Goal: Task Accomplishment & Management: Manage account settings

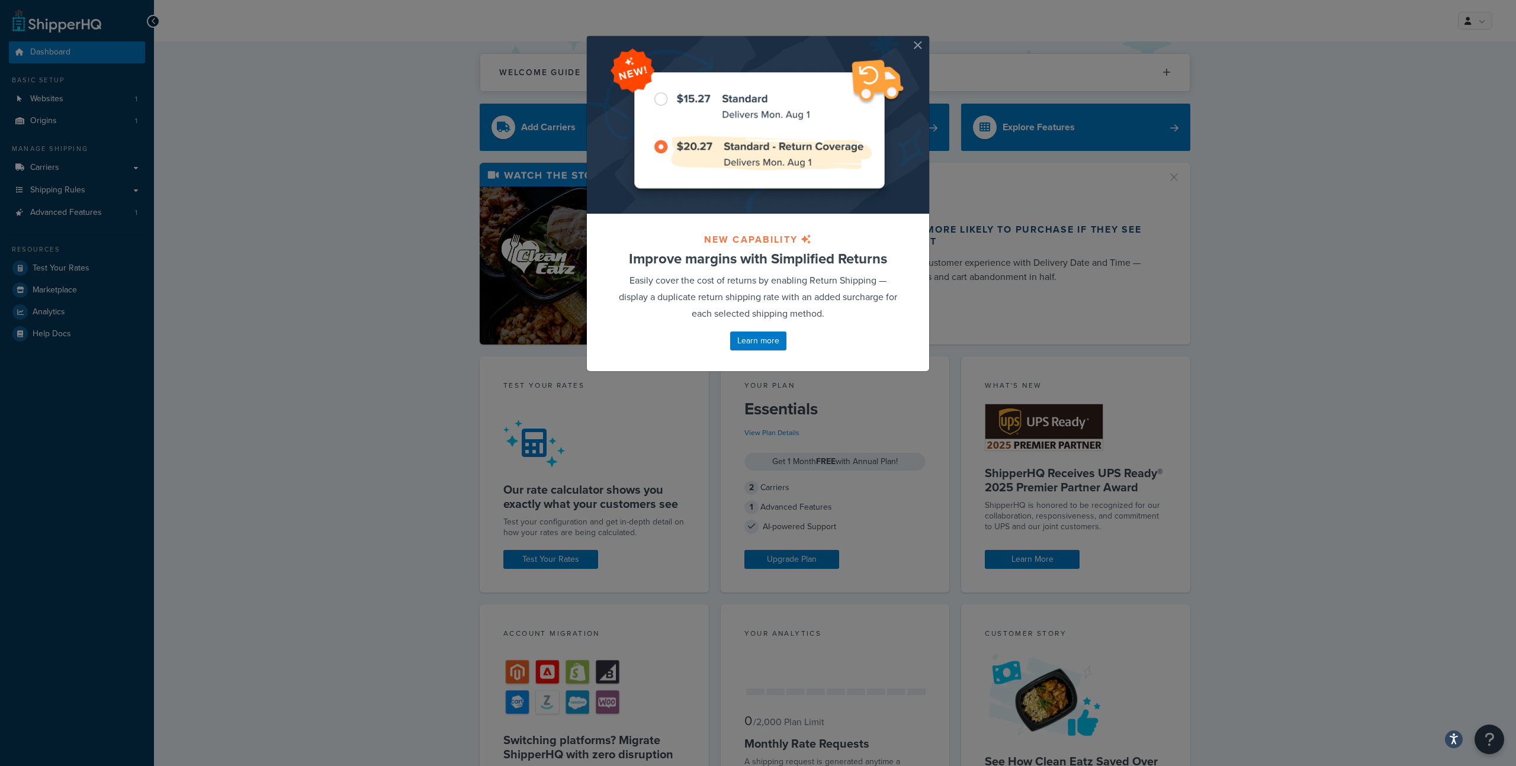
drag, startPoint x: 914, startPoint y: 46, endPoint x: 895, endPoint y: 49, distance: 19.1
click at [926, 39] on button "button" at bounding box center [927, 37] width 3 height 3
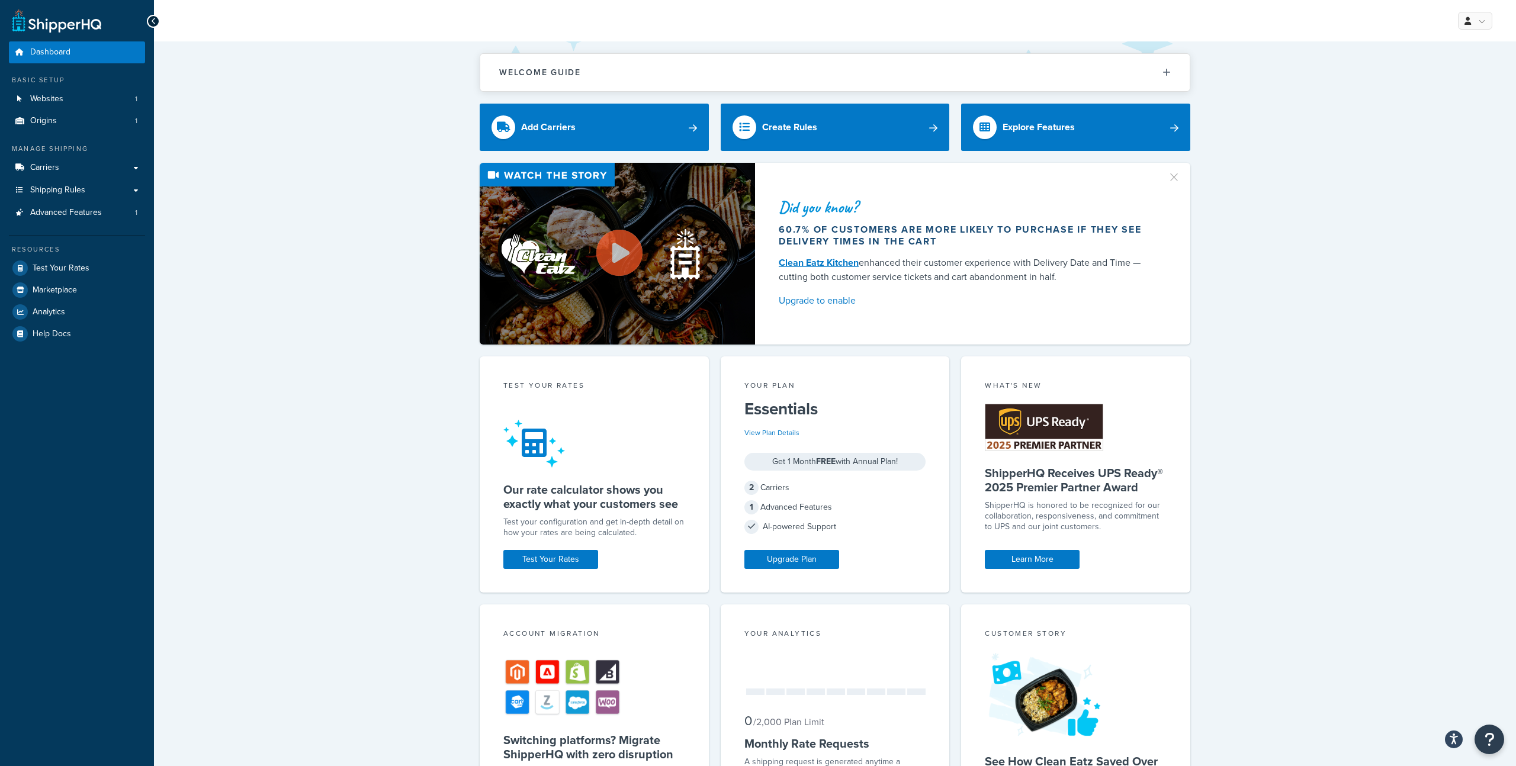
click at [1438, 202] on div "Did you know? 60.7% of customers are more likely to purchase if they see delive…" at bounding box center [835, 254] width 1314 height 182
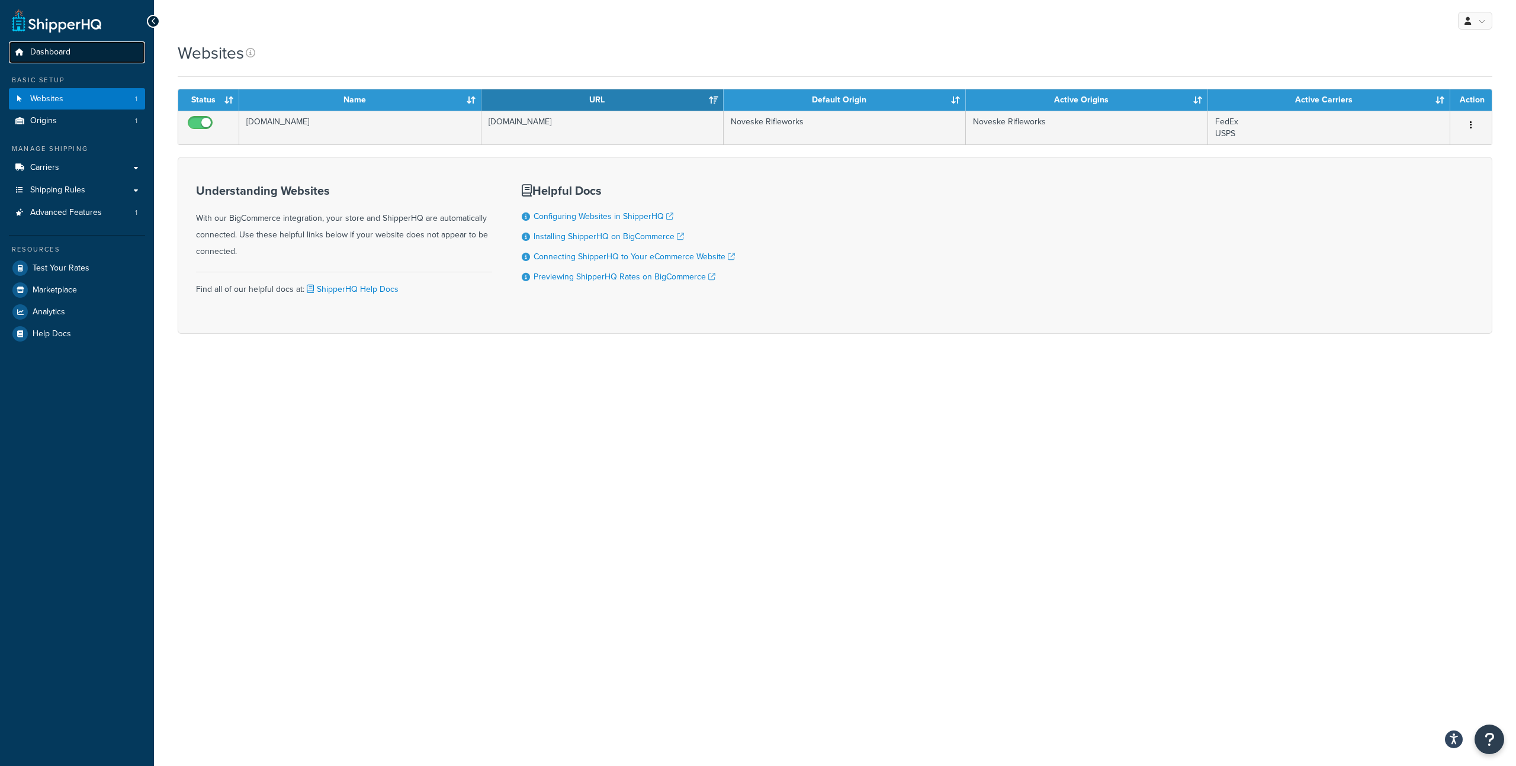
click at [79, 53] on link "Dashboard" at bounding box center [77, 52] width 136 height 22
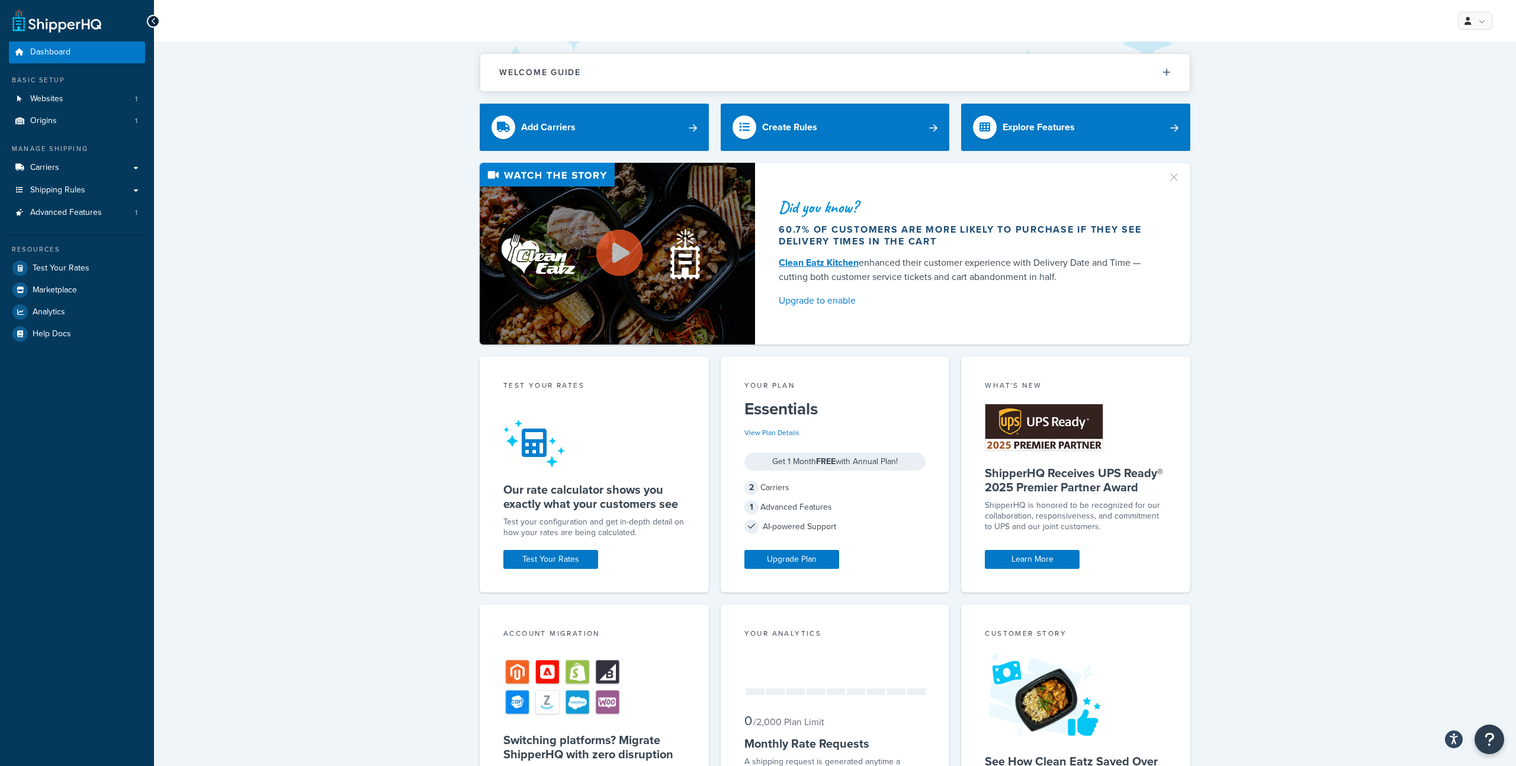
click at [1346, 390] on div "Welcome Guide ShipperHQ: An Overview Carrier Setup Shipping Rules Overview Comm…" at bounding box center [835, 586] width 1362 height 1090
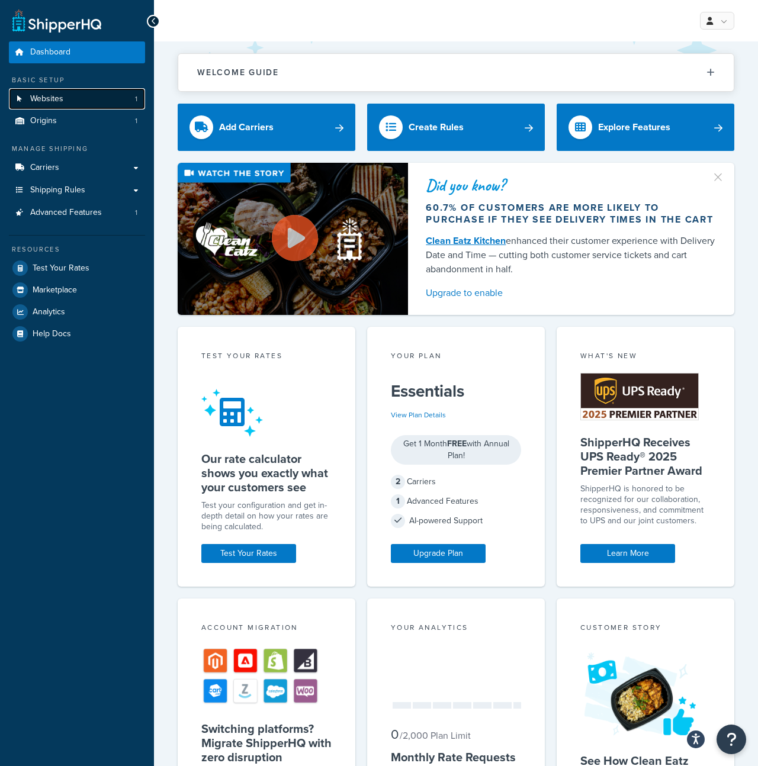
click at [60, 97] on span "Websites" at bounding box center [46, 99] width 33 height 10
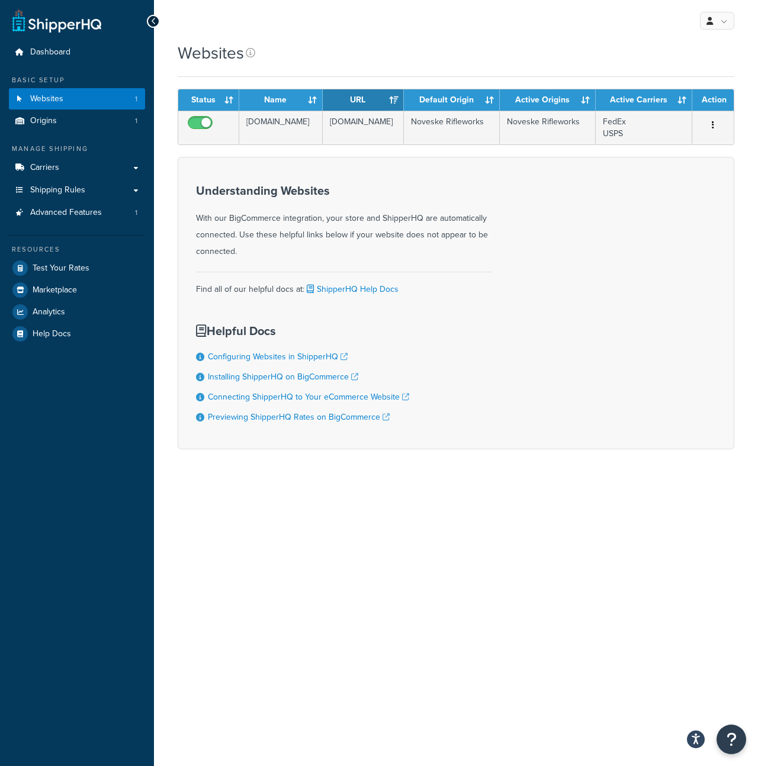
click at [148, 459] on div "Dashboard Basic Setup Websites 1 Origins 1 Manage Shipping Carriers Carriers Al…" at bounding box center [77, 383] width 154 height 766
click at [92, 171] on link "Carriers" at bounding box center [77, 168] width 136 height 22
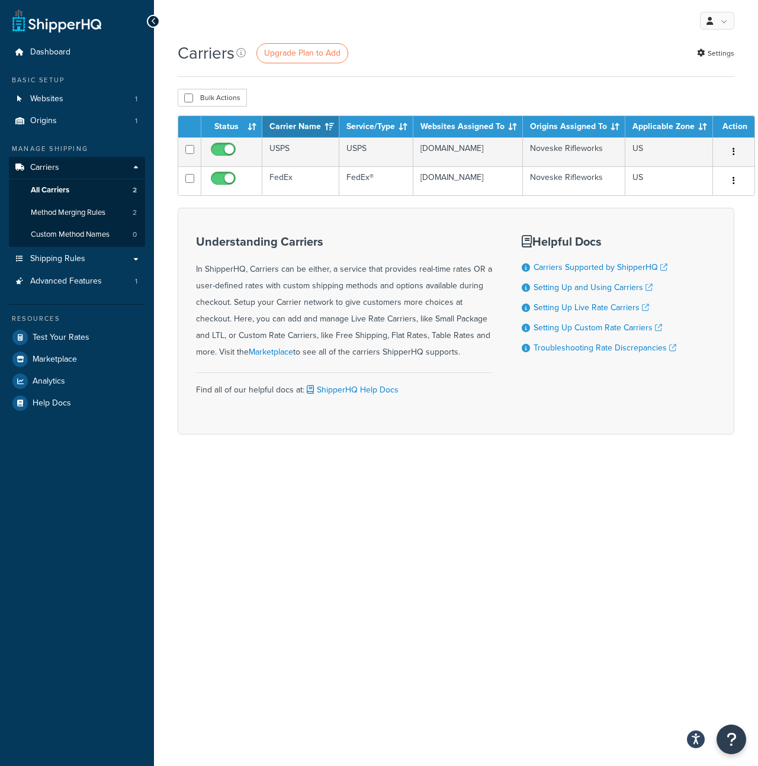
click at [340, 98] on div "Bulk Actions Duplicate [GEOGRAPHIC_DATA]" at bounding box center [456, 98] width 557 height 18
click at [97, 284] on span "Advanced Features" at bounding box center [66, 282] width 72 height 10
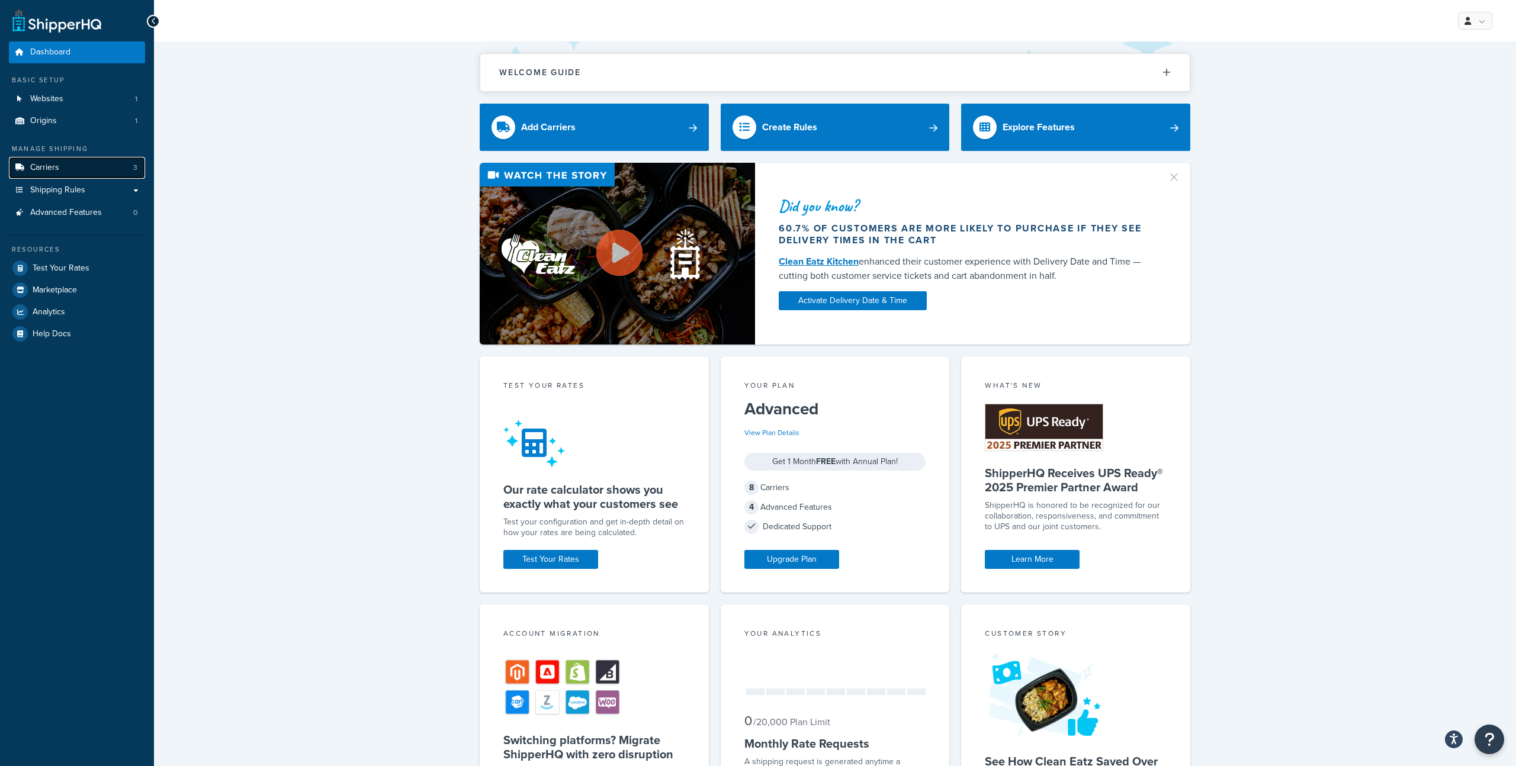
click at [71, 172] on link "Carriers 3" at bounding box center [77, 168] width 136 height 22
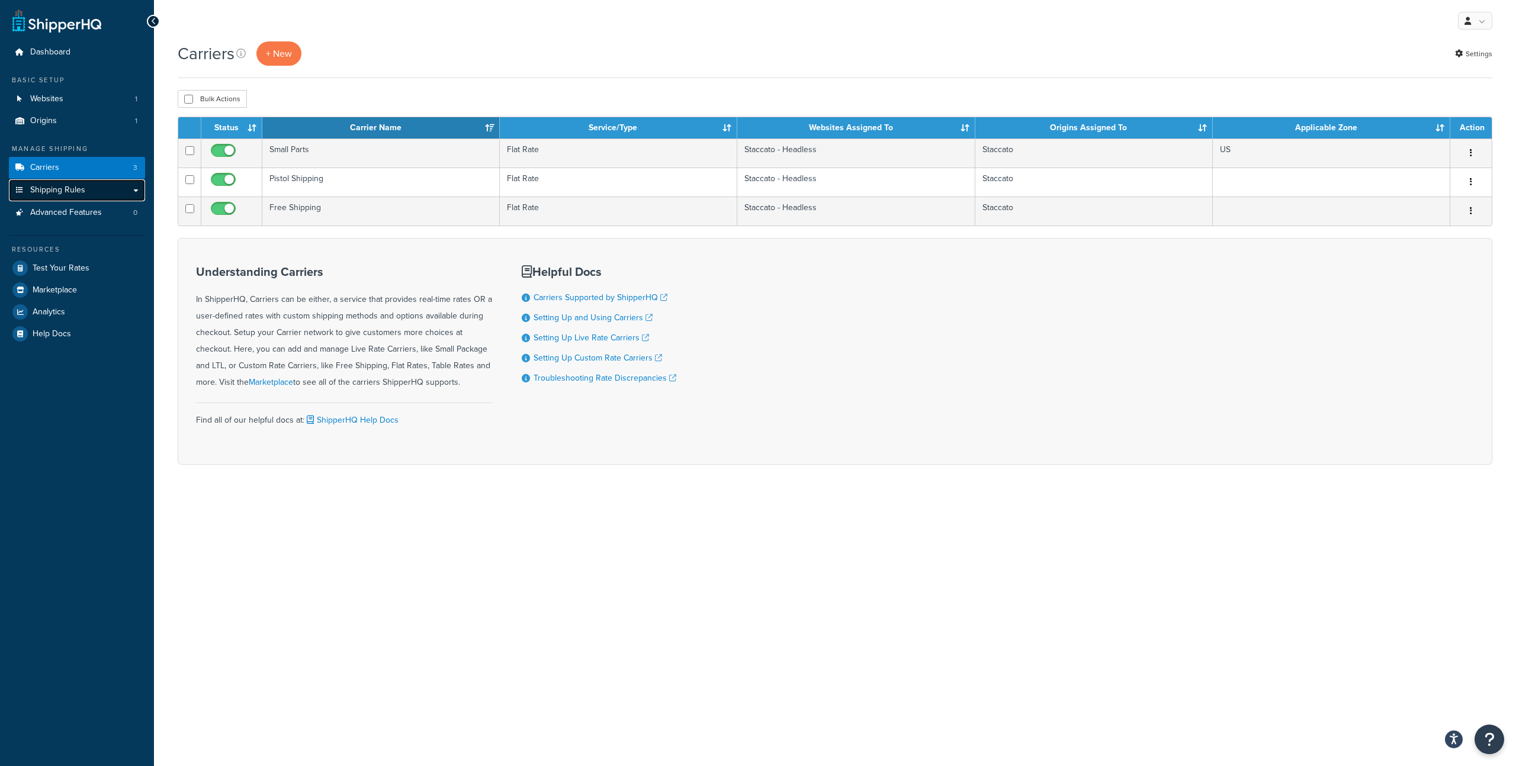
click at [82, 195] on span "Shipping Rules" at bounding box center [57, 190] width 55 height 10
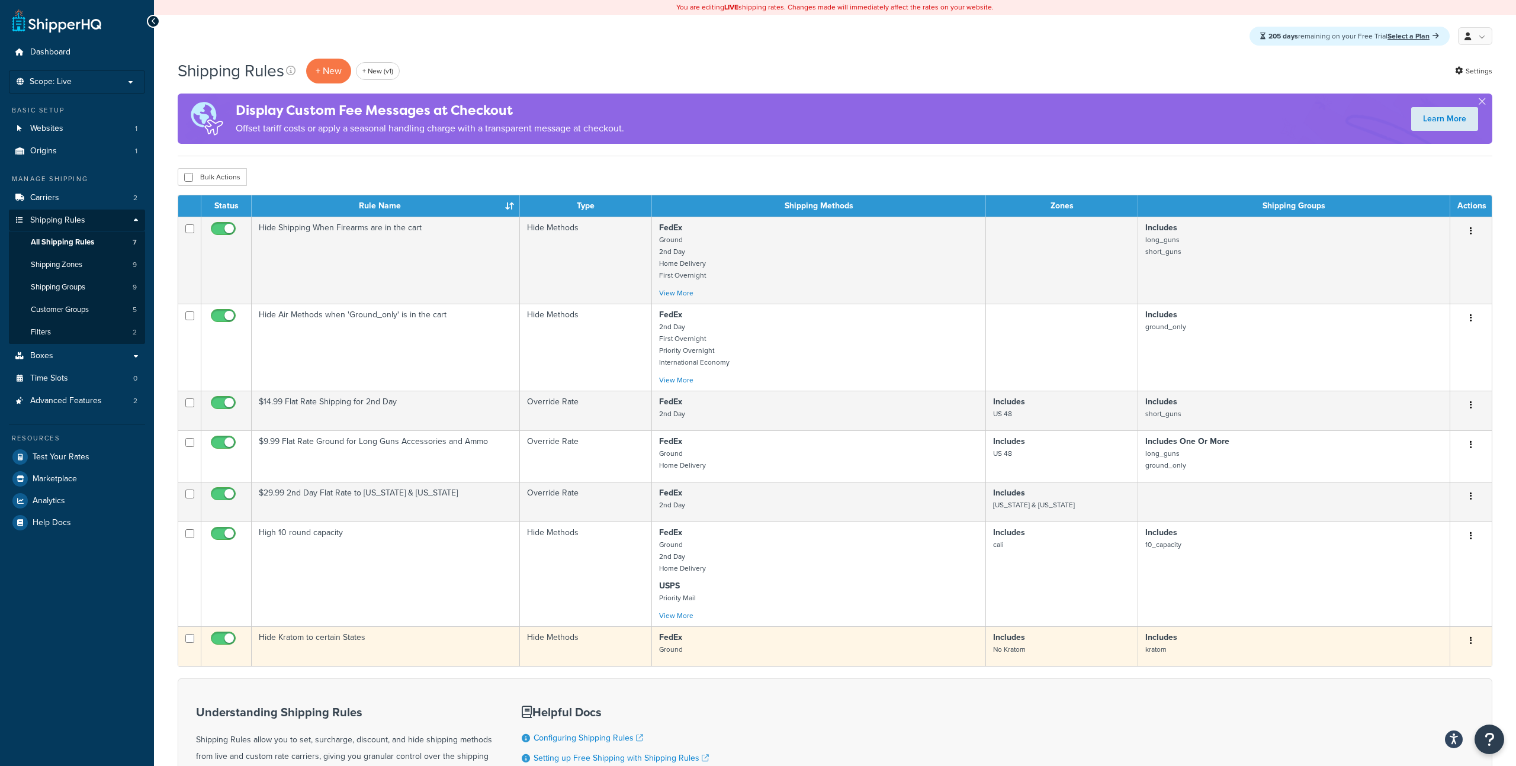
click at [714, 654] on p "FedEx Ground" at bounding box center [818, 644] width 319 height 24
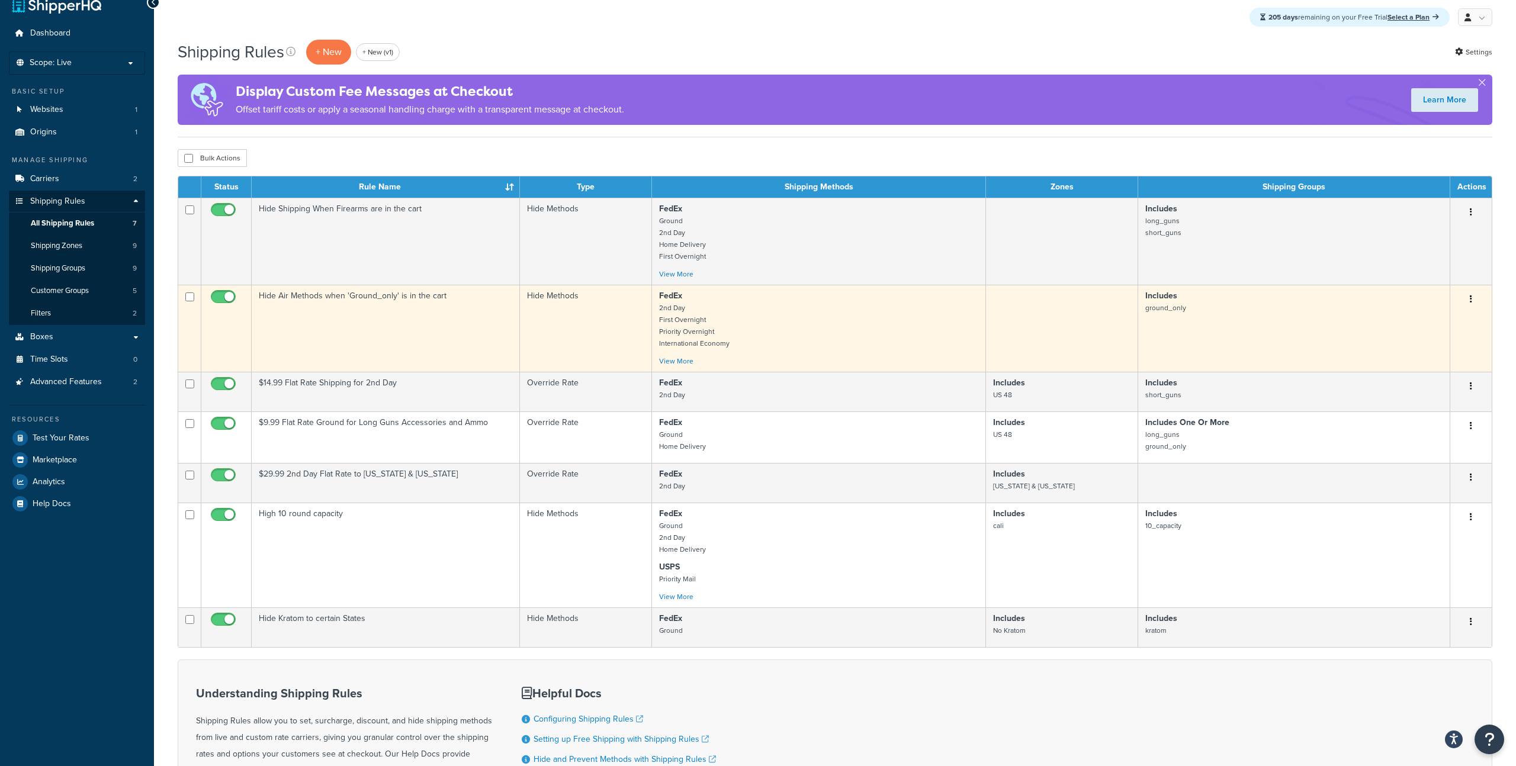
scroll to position [15, 0]
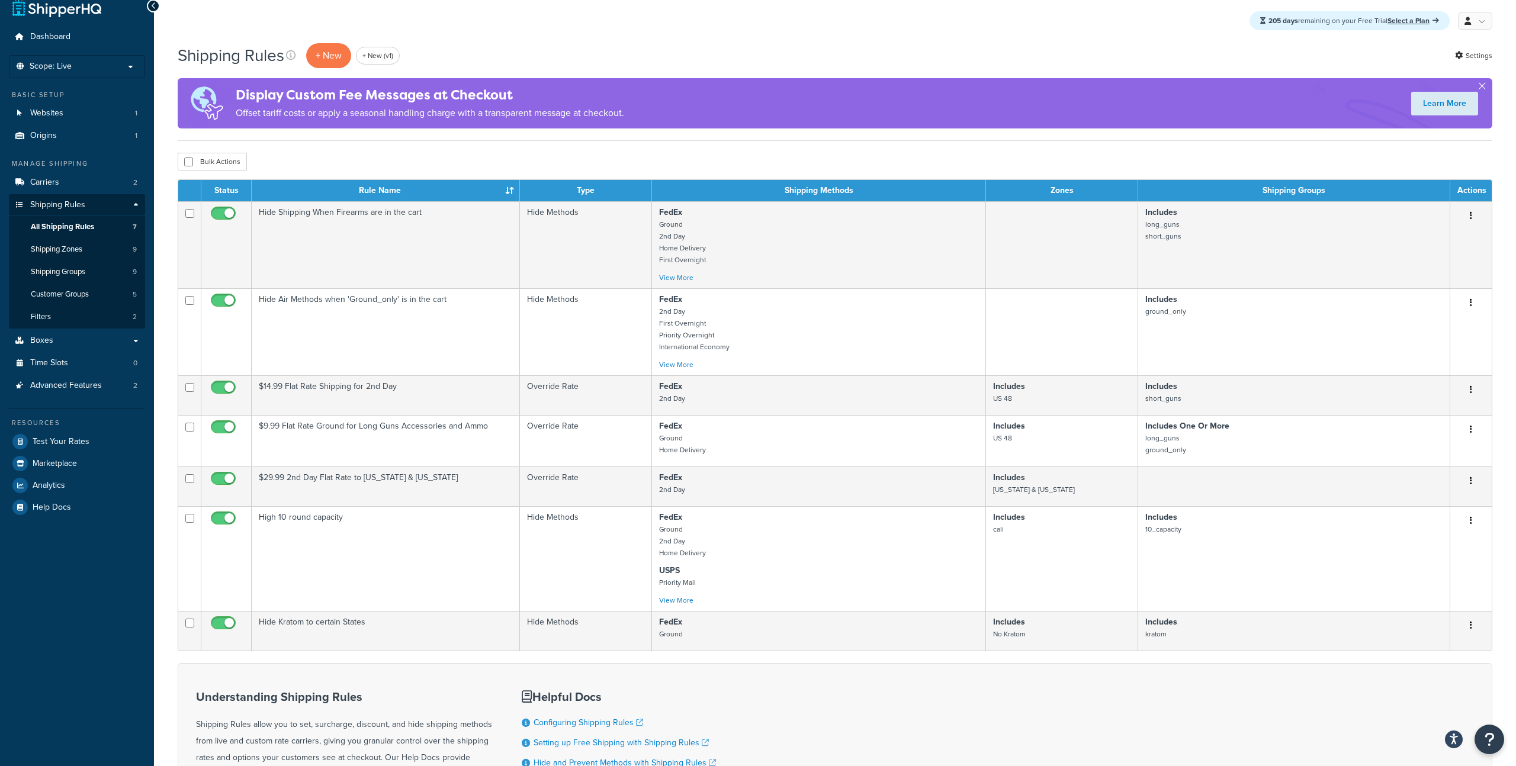
click at [873, 80] on div "Display Custom Fee Messages at Checkout Offset tariff costs or apply a seasonal…" at bounding box center [835, 103] width 1314 height 50
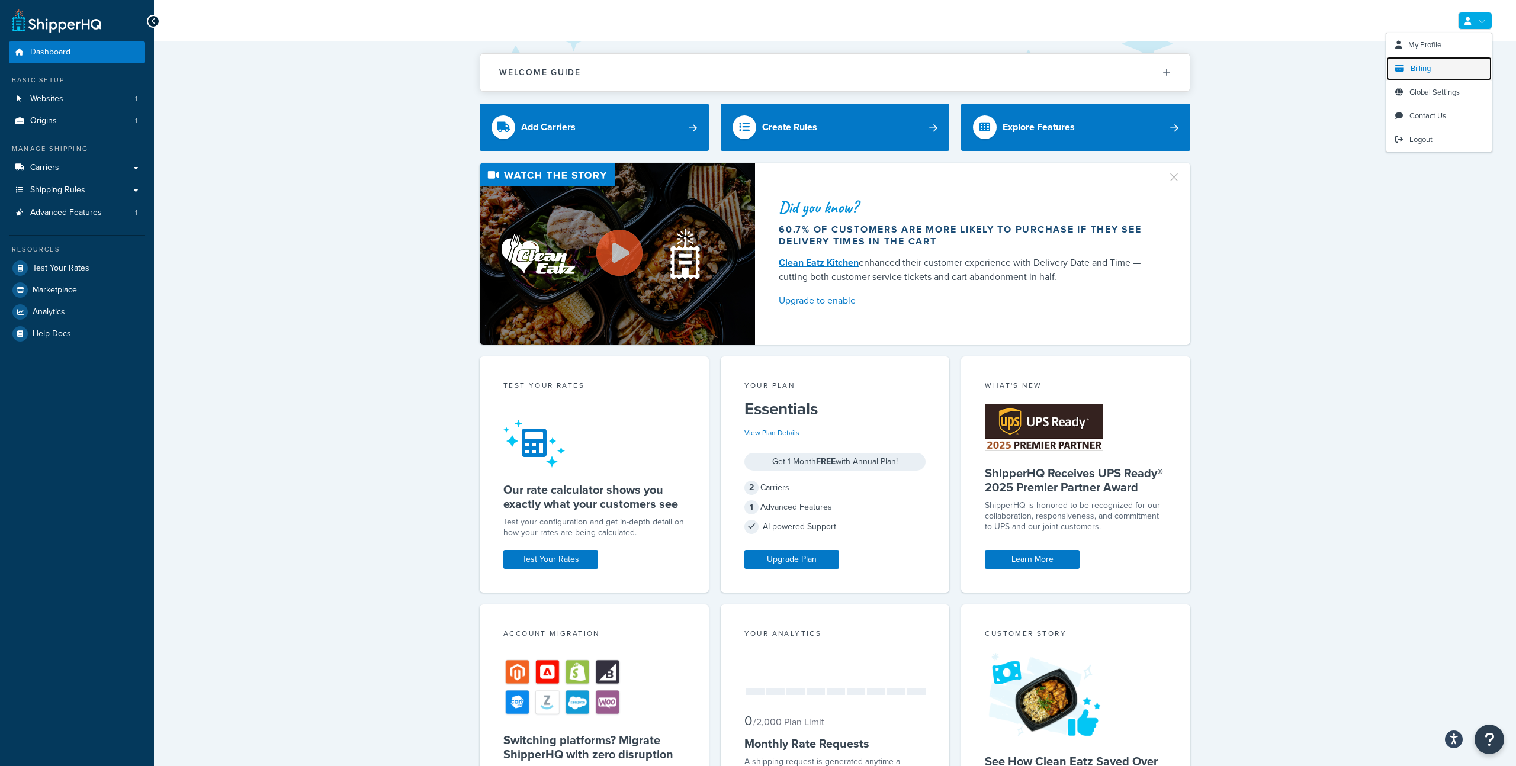
click at [1426, 68] on span "Billing" at bounding box center [1420, 68] width 20 height 11
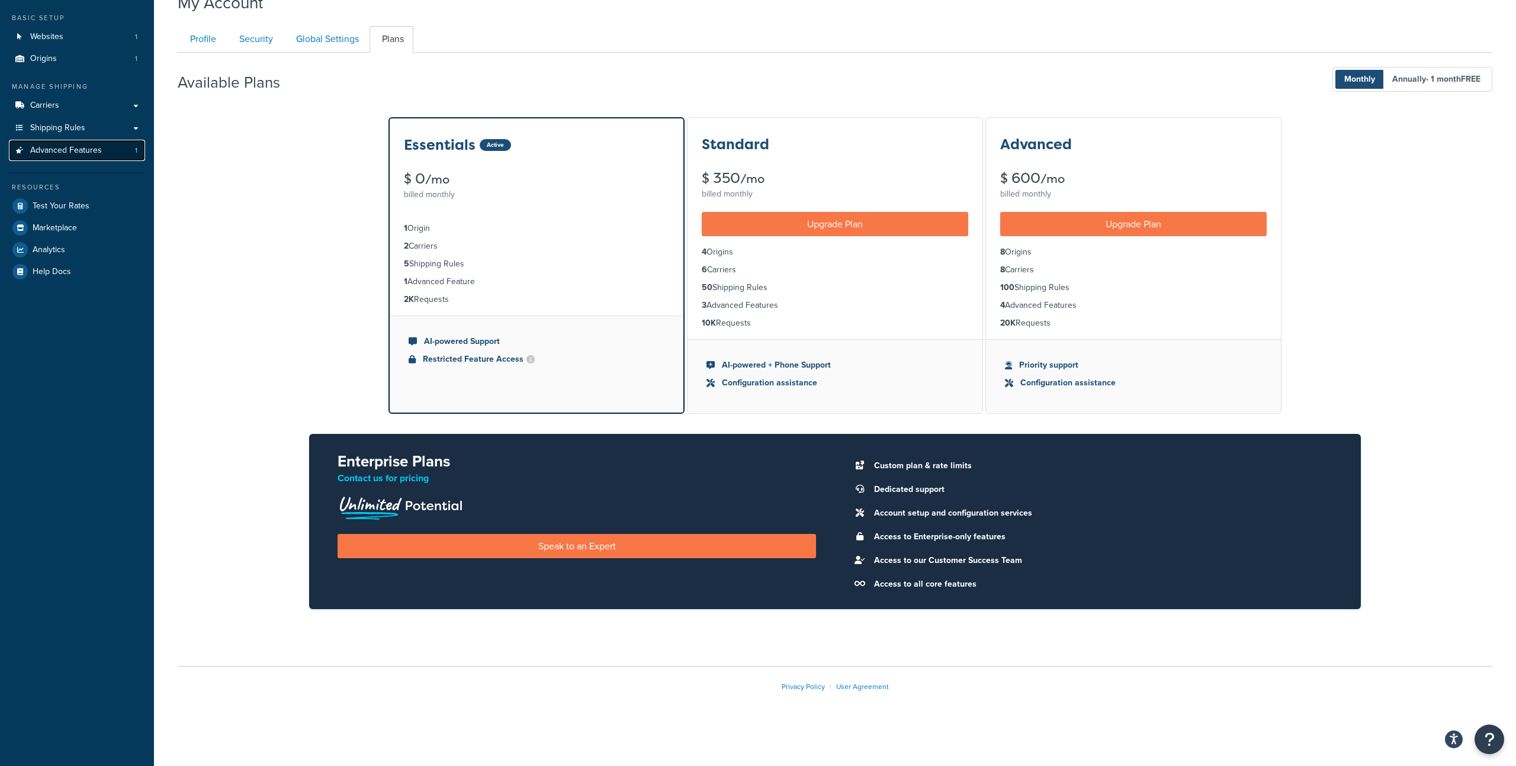
click at [97, 146] on span "Advanced Features" at bounding box center [66, 151] width 72 height 10
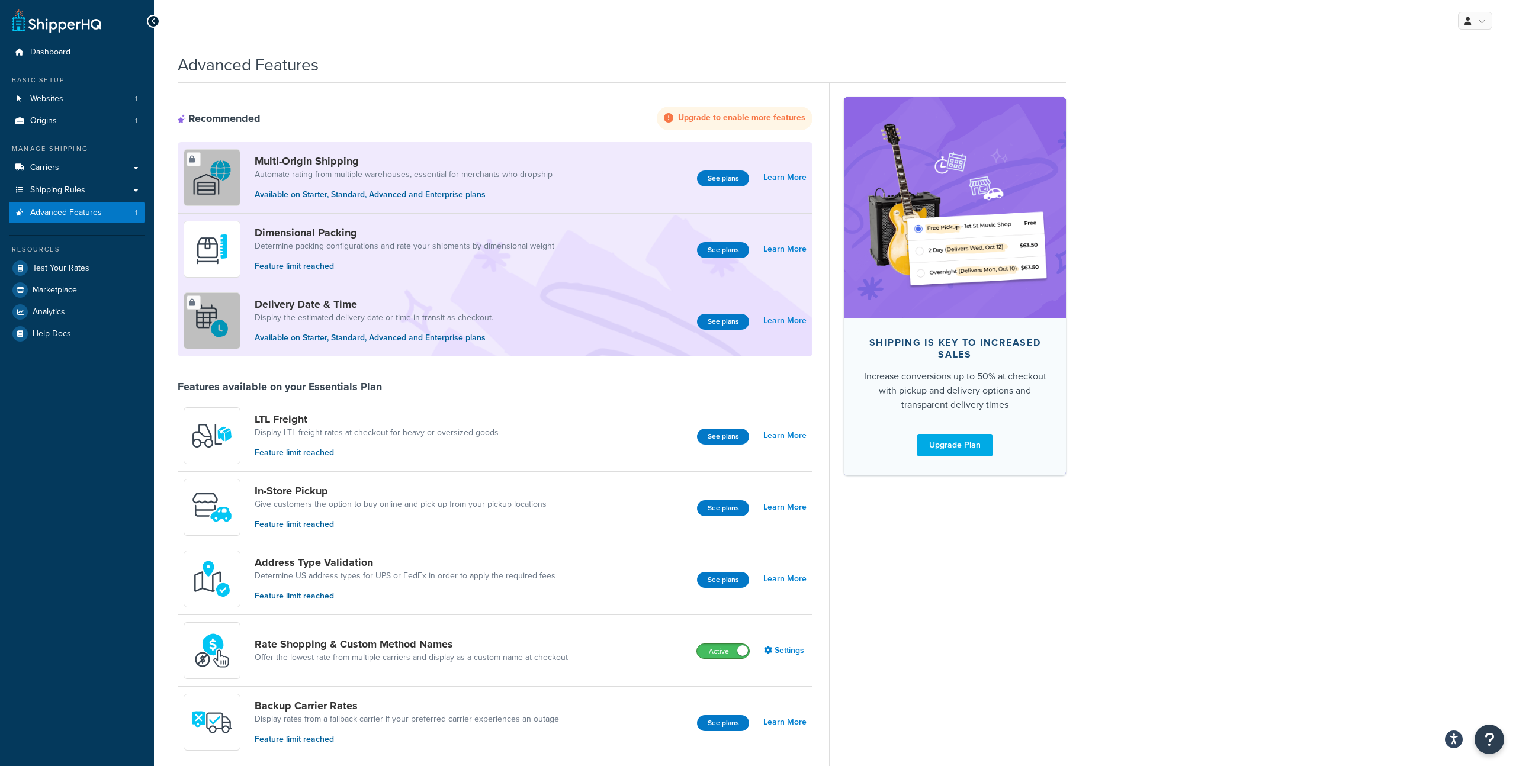
click at [741, 648] on span at bounding box center [742, 650] width 11 height 11
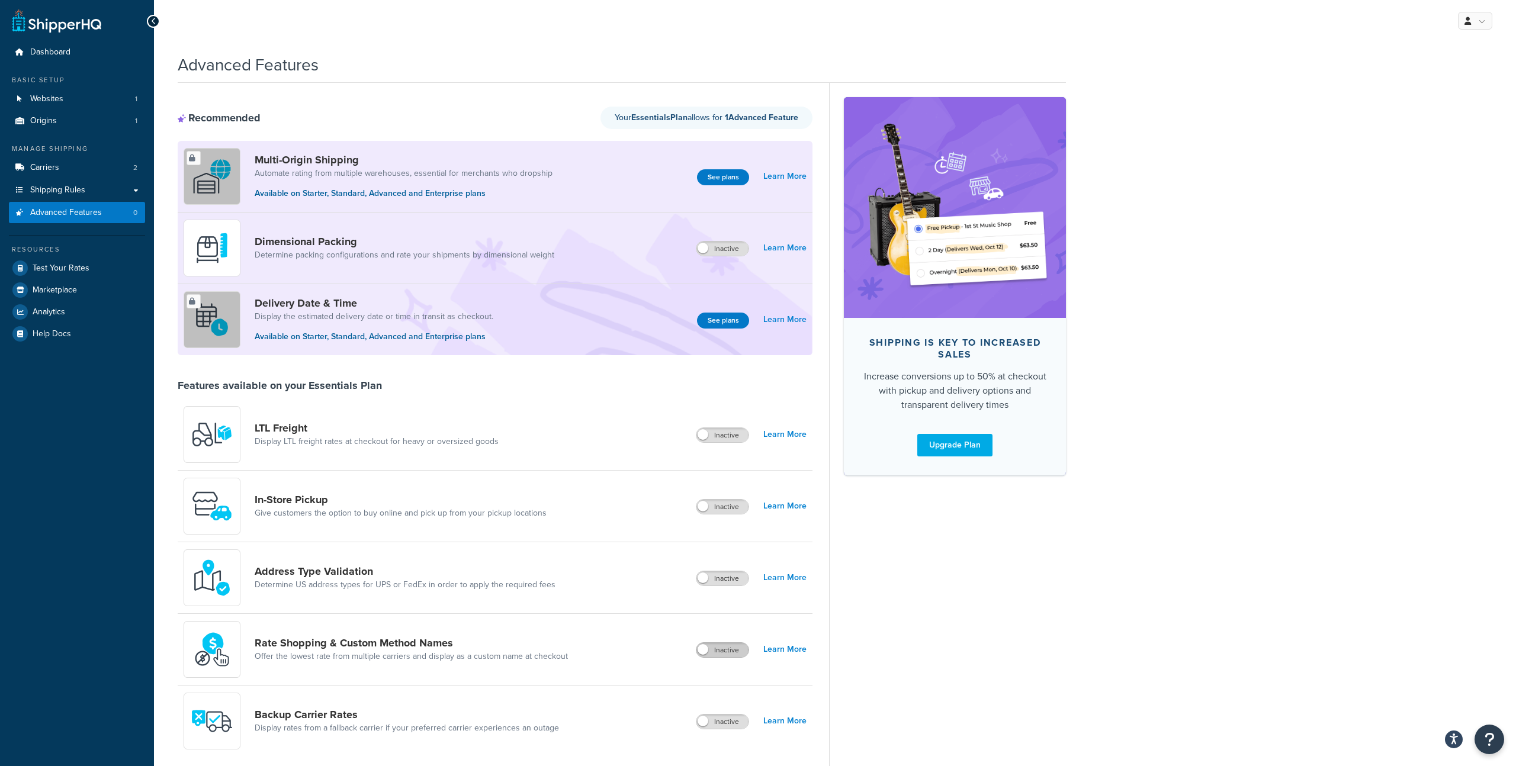
click at [713, 651] on label "Inactive" at bounding box center [722, 650] width 52 height 14
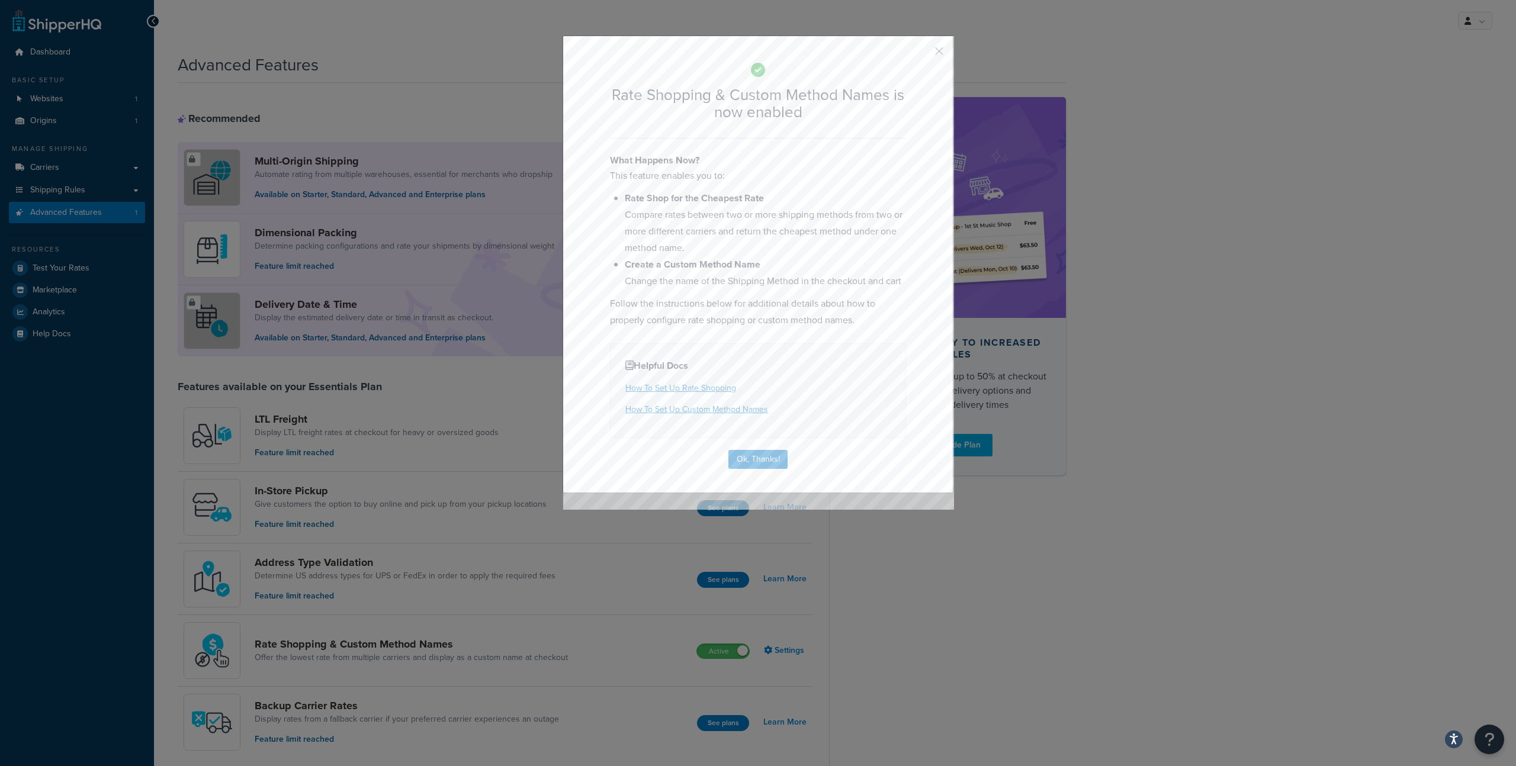
click at [944, 50] on div "Rate Shopping & Custom Method Names is now enabled What Happens Now? This featu…" at bounding box center [758, 265] width 391 height 458
click at [923, 54] on button "button" at bounding box center [921, 55] width 3 height 3
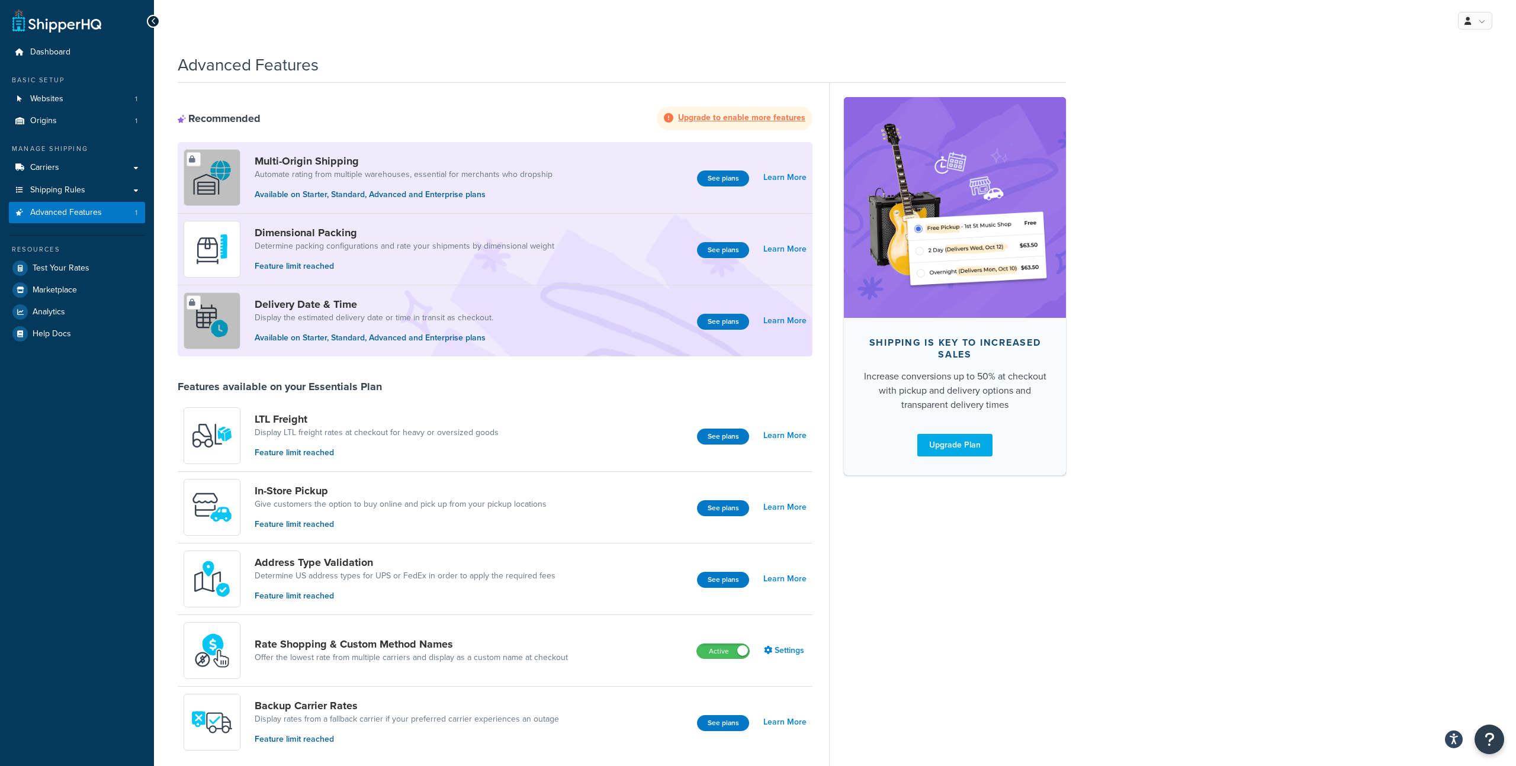
click at [242, 66] on h1 "Advanced Features" at bounding box center [248, 64] width 141 height 23
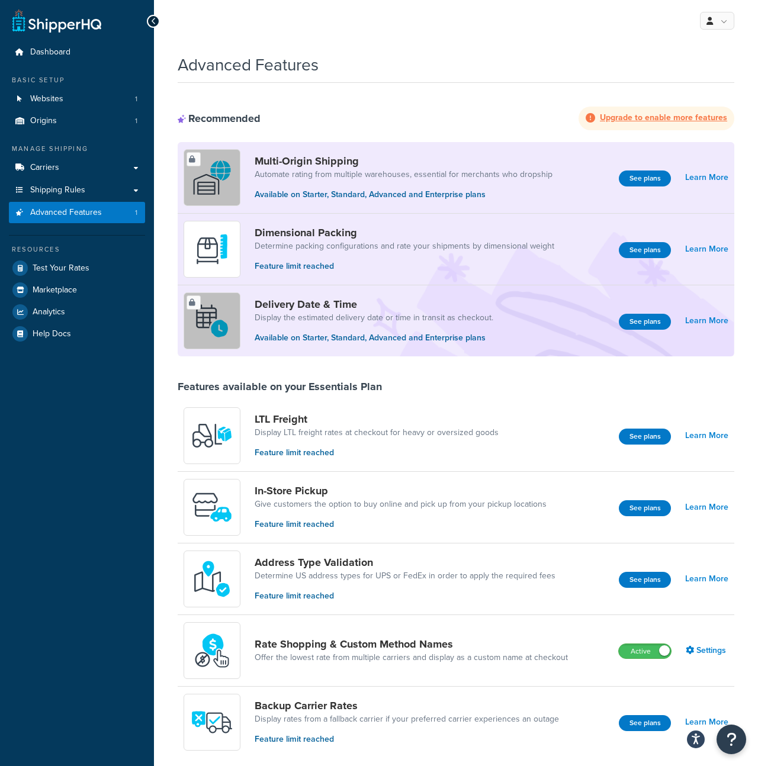
click at [660, 118] on strong "Upgrade to enable more features" at bounding box center [663, 117] width 127 height 12
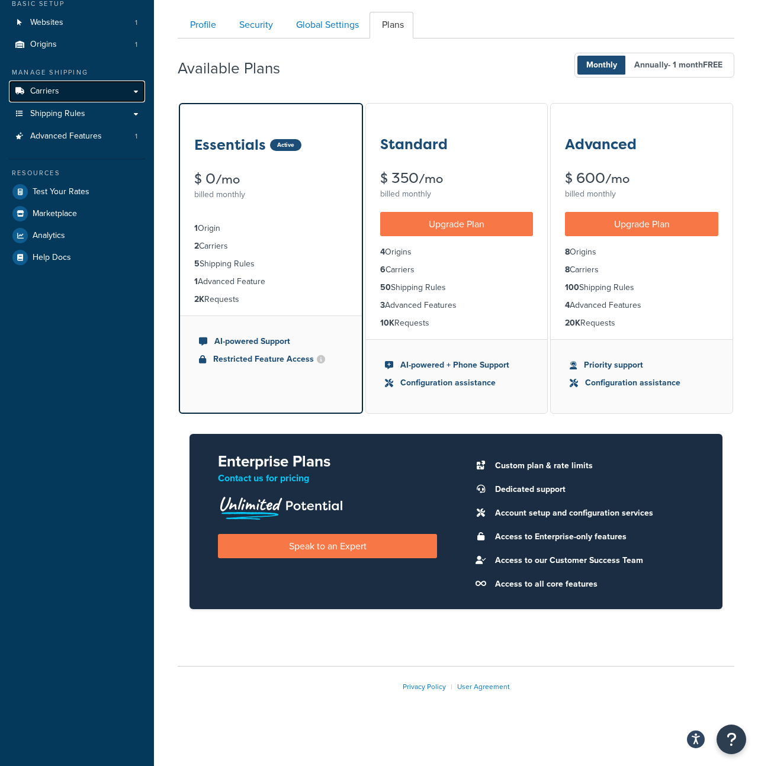
click at [98, 98] on link "Carriers" at bounding box center [77, 92] width 136 height 22
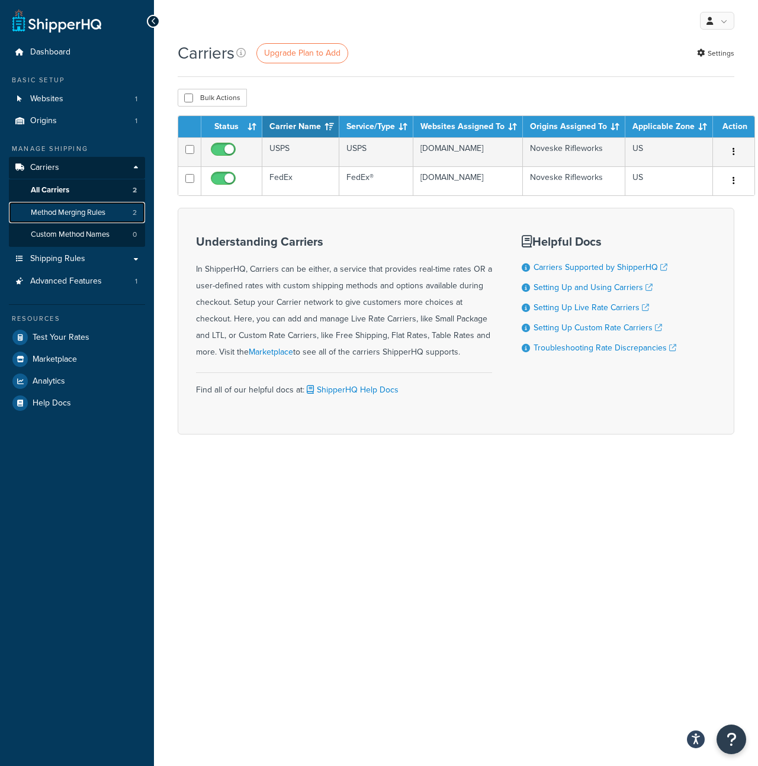
click at [86, 220] on link "Method Merging Rules 2" at bounding box center [77, 213] width 136 height 22
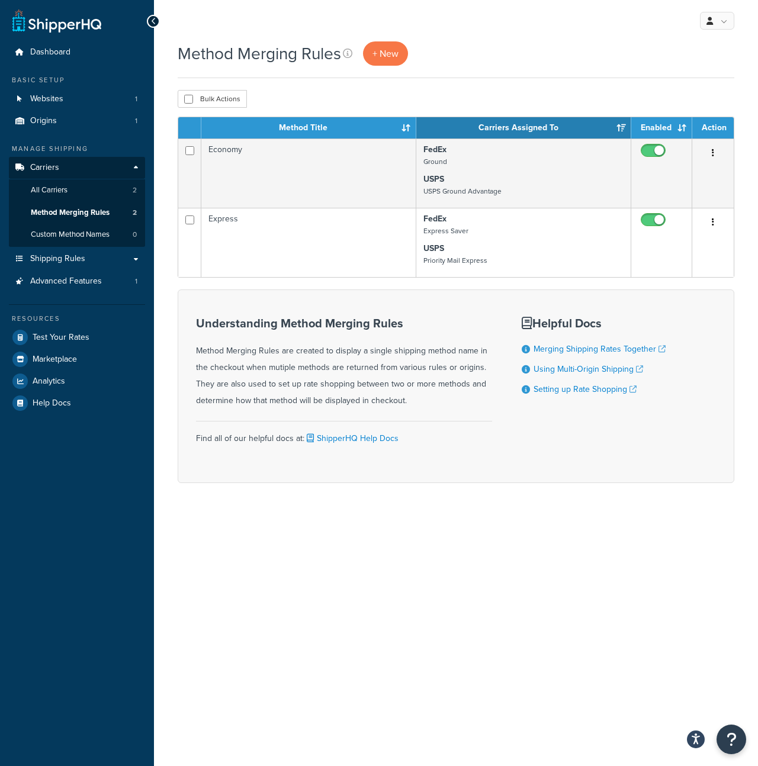
click at [163, 87] on div "Method Merging Rules + New Bulk Actions Duplicate Delete Contact Us Send Us A M…" at bounding box center [456, 282] width 604 height 483
click at [451, 12] on div "My Profile Billing Global Settings Contact Us Logout" at bounding box center [456, 20] width 604 height 41
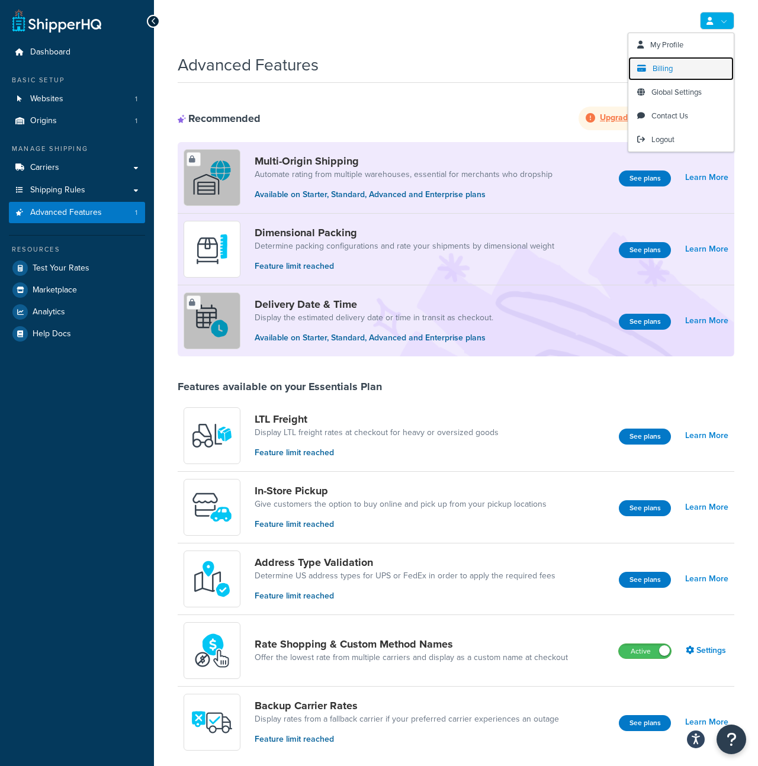
click at [671, 76] on link "Billing" at bounding box center [680, 69] width 105 height 24
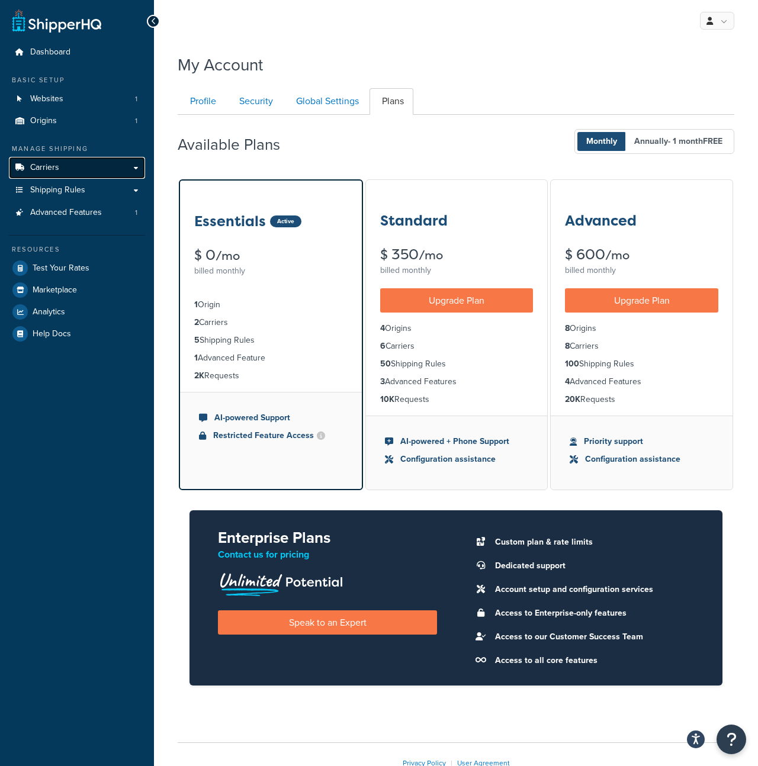
click at [89, 168] on link "Carriers" at bounding box center [77, 168] width 136 height 22
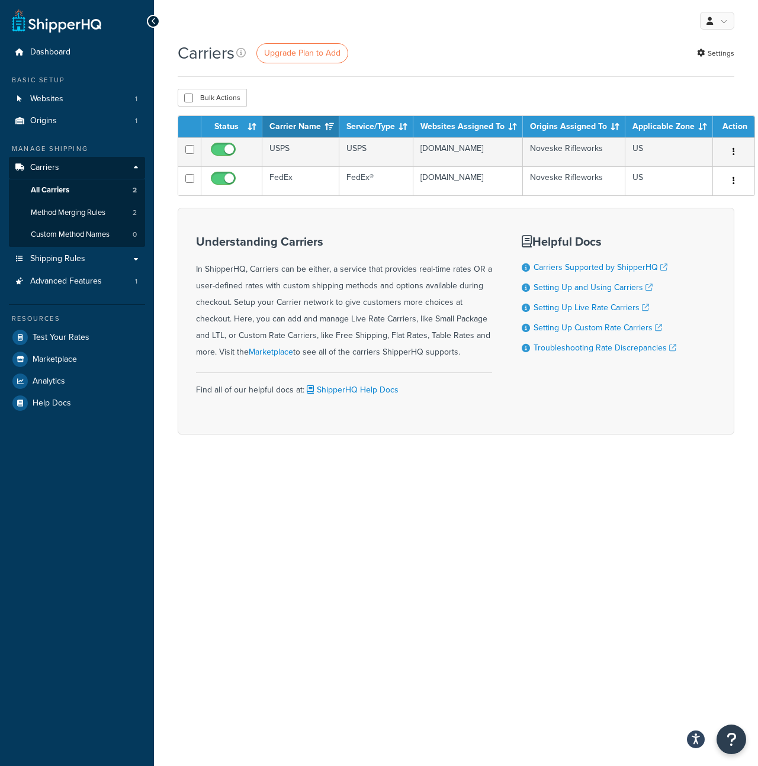
click at [162, 160] on div "Carriers Upgrade Plan to Add Settings Bulk Actions Duplicate [GEOGRAPHIC_DATA] …" at bounding box center [456, 258] width 604 height 435
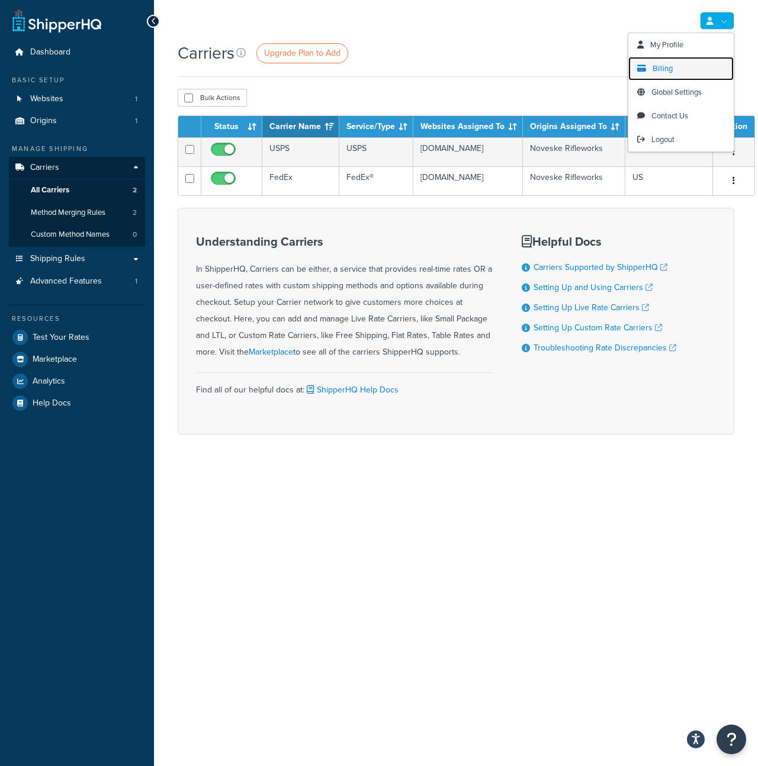
click at [670, 71] on span "Billing" at bounding box center [663, 68] width 20 height 11
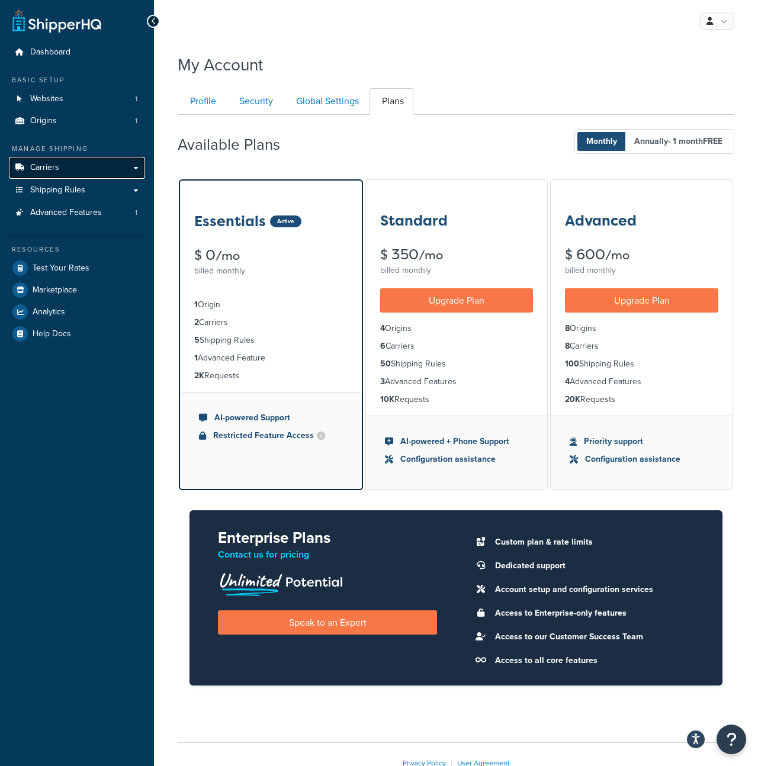
click at [81, 170] on link "Carriers" at bounding box center [77, 168] width 136 height 22
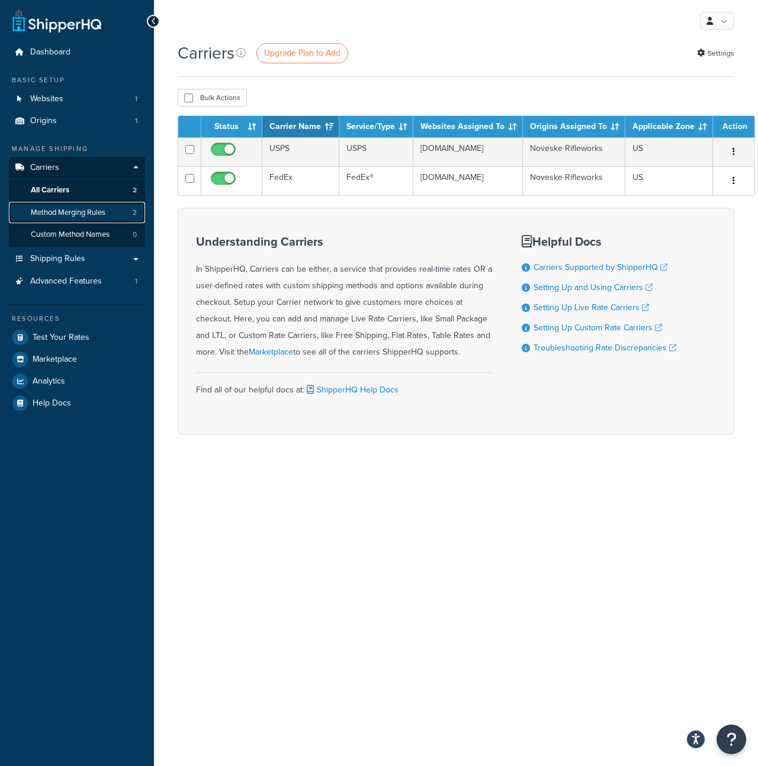
click at [55, 217] on span "Method Merging Rules" at bounding box center [68, 213] width 75 height 10
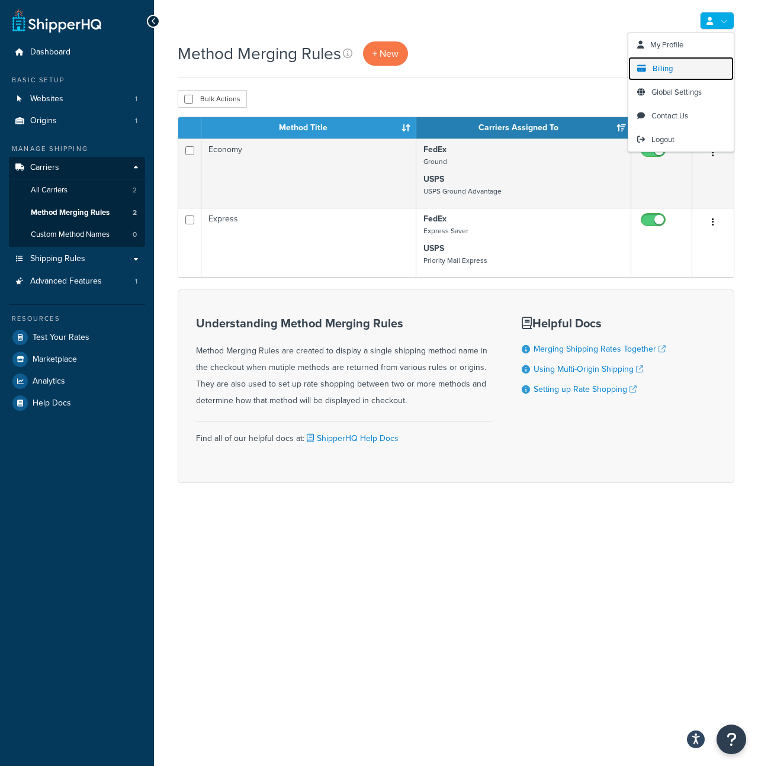
click at [679, 65] on link "Billing" at bounding box center [680, 69] width 105 height 24
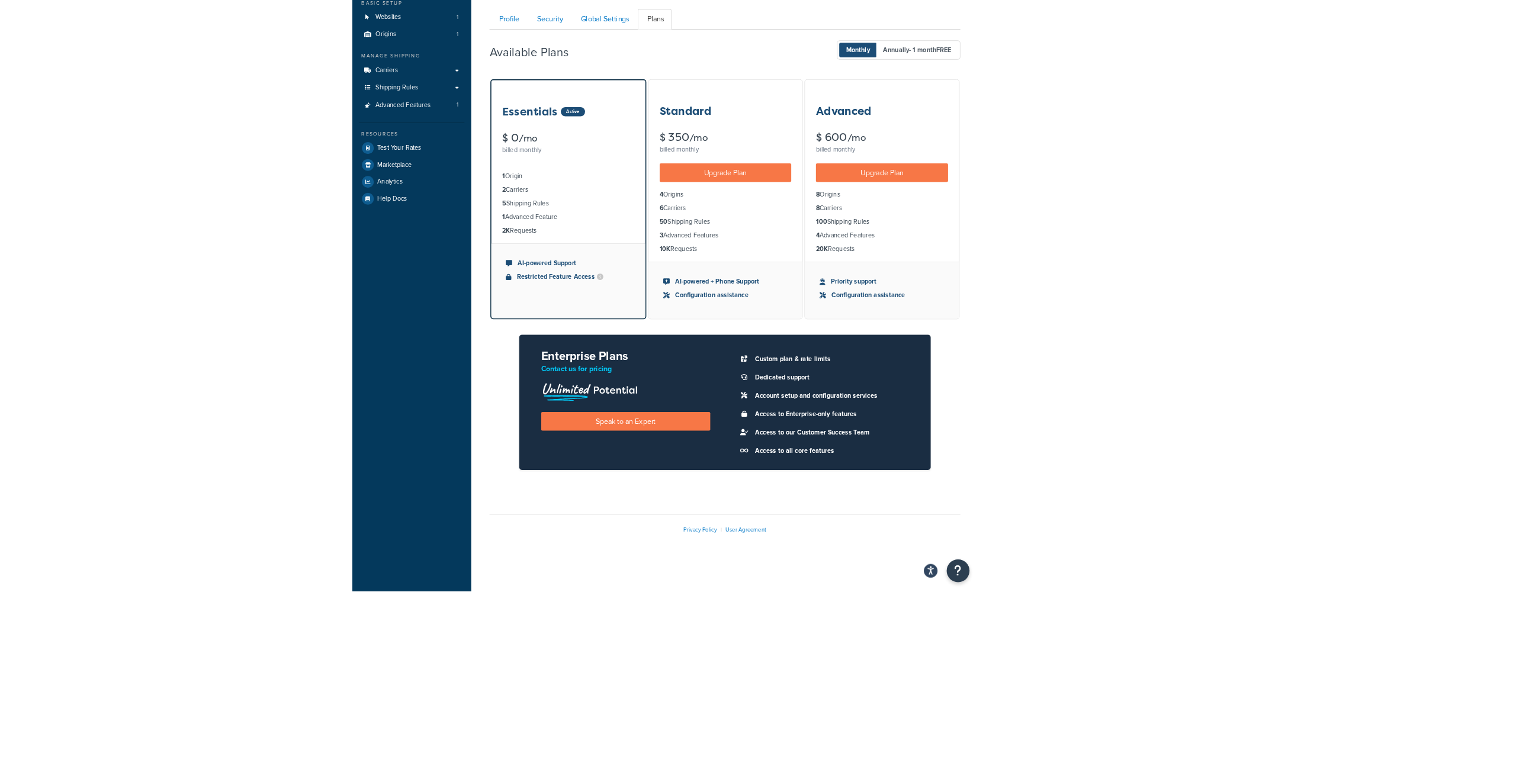
scroll to position [65, 0]
